Goal: Check status

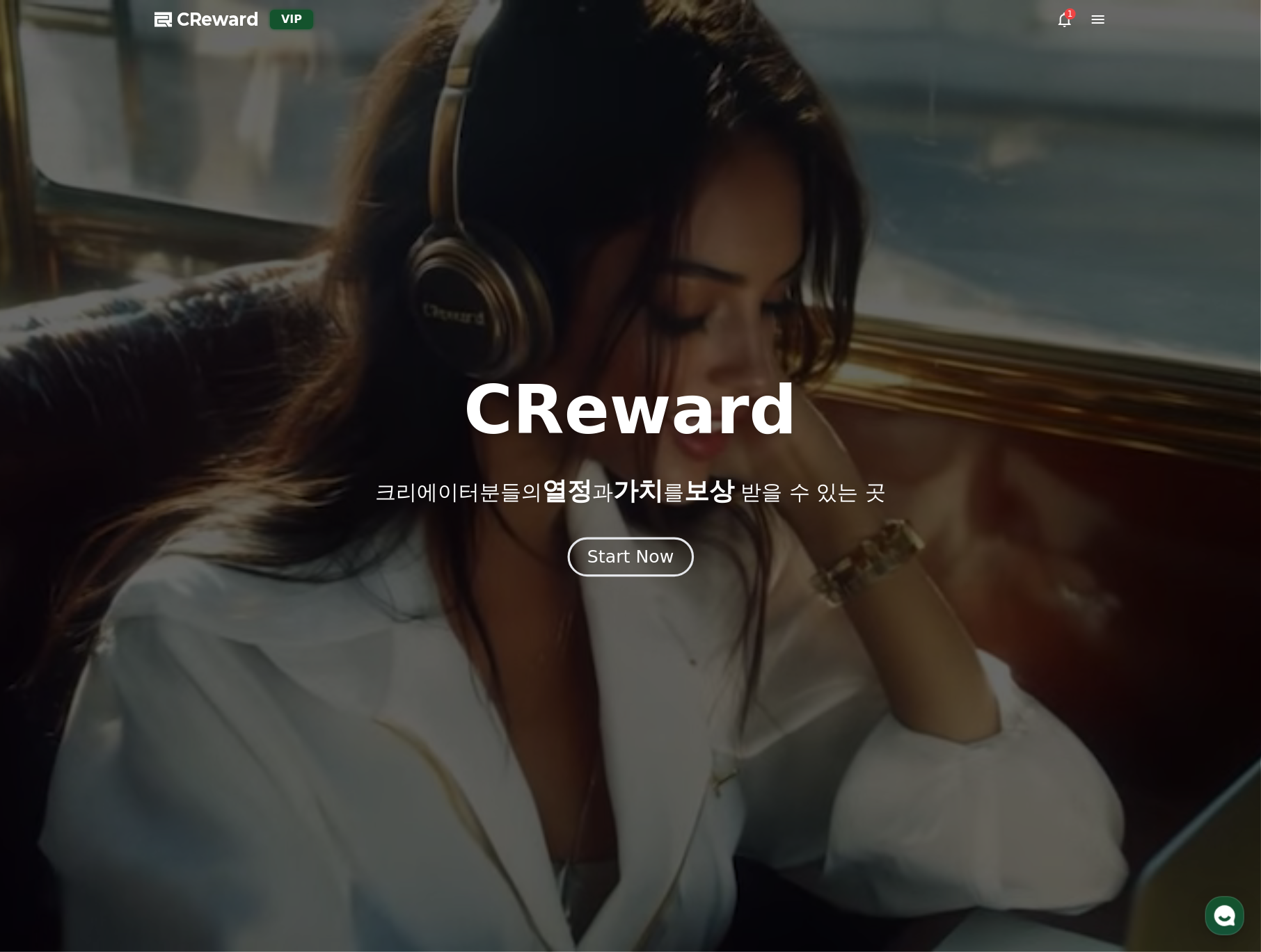
click at [659, 565] on div "Start Now" at bounding box center [631, 557] width 86 height 24
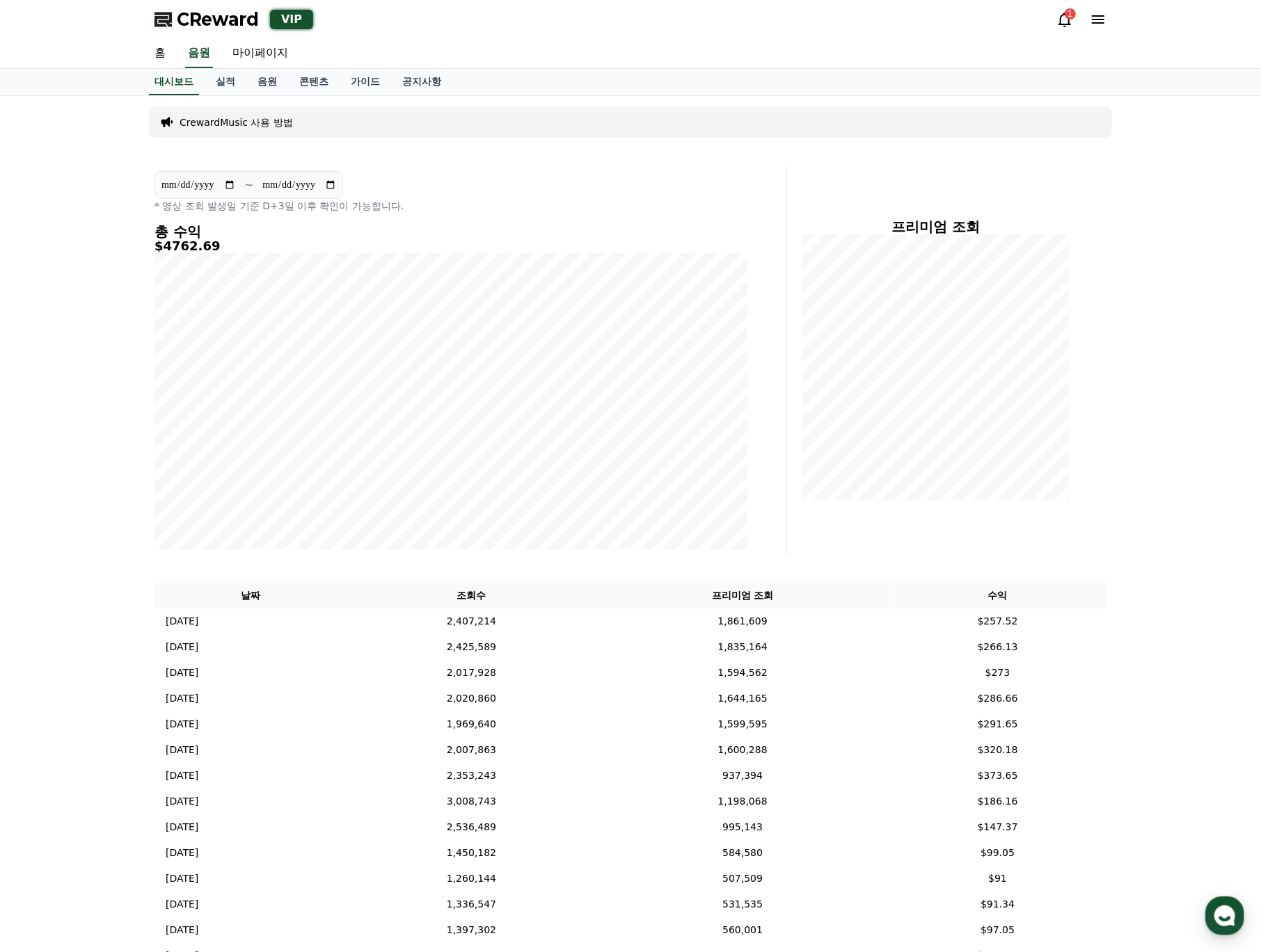
click at [1061, 19] on icon at bounding box center [1065, 19] width 17 height 17
click at [228, 82] on link "실적" at bounding box center [225, 82] width 42 height 26
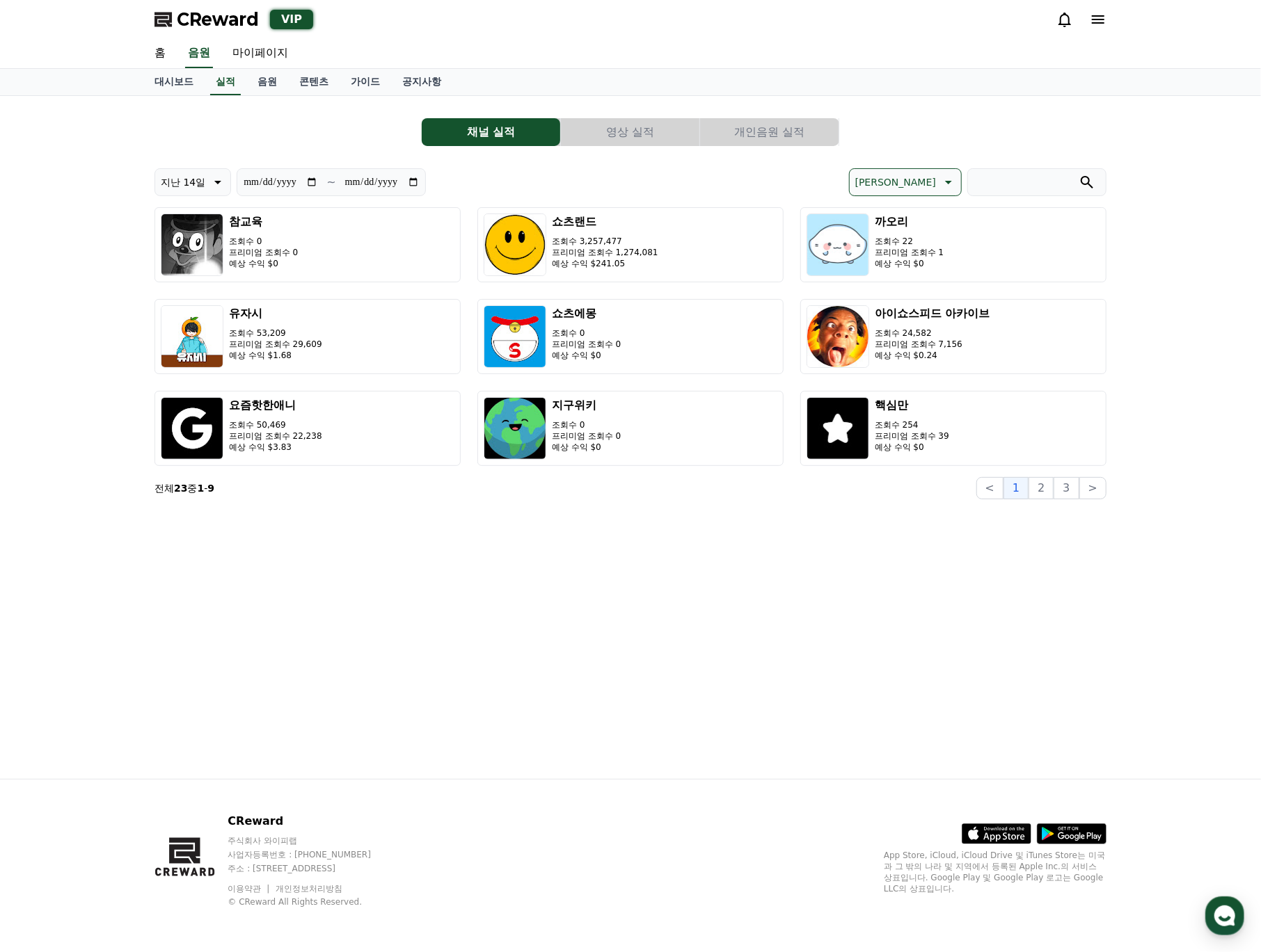
click at [666, 132] on button "영상 실적" at bounding box center [630, 132] width 139 height 28
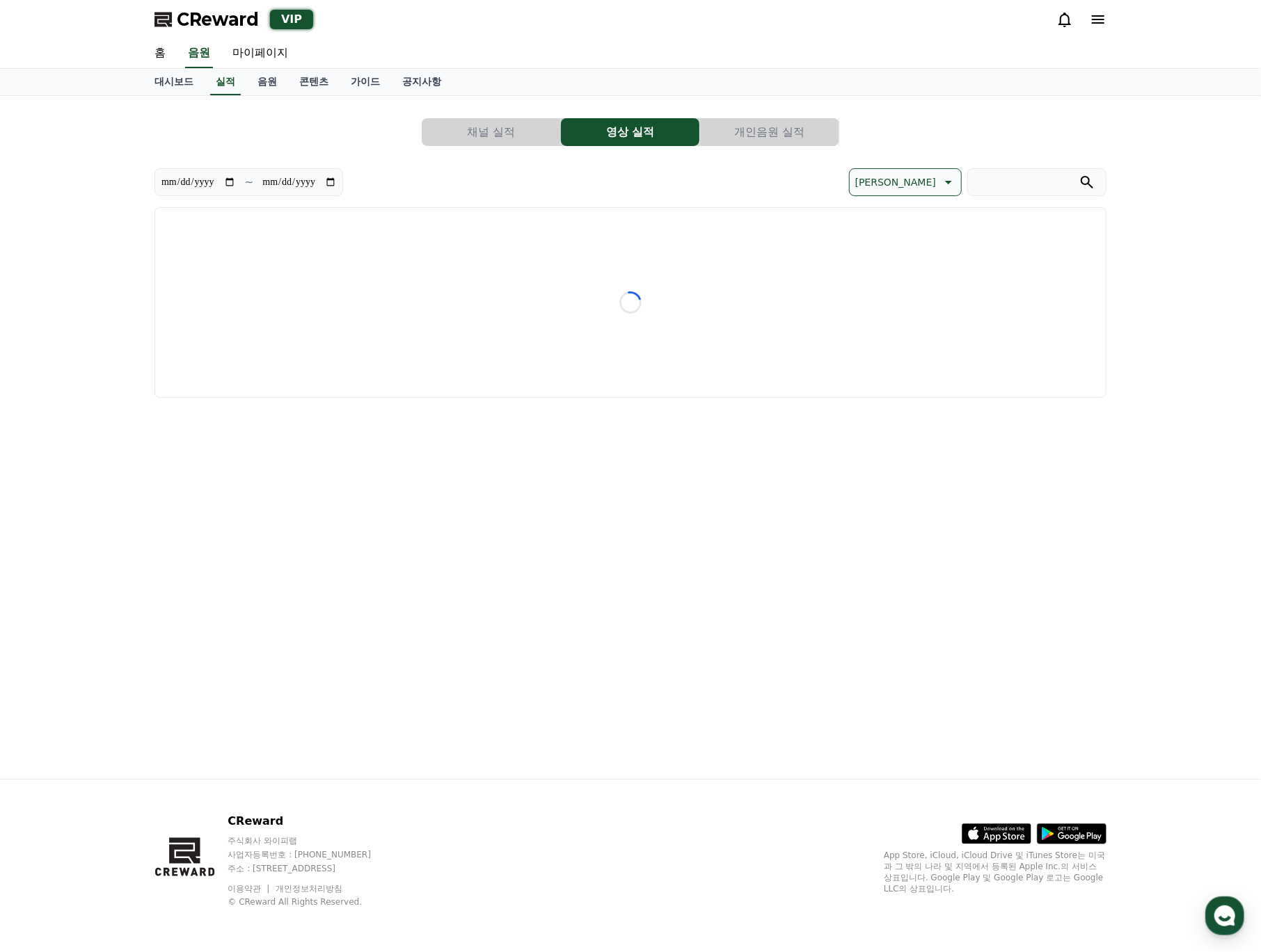
click at [757, 132] on button "개인음원 실적" at bounding box center [770, 132] width 139 height 28
